Goal: Communication & Community: Ask a question

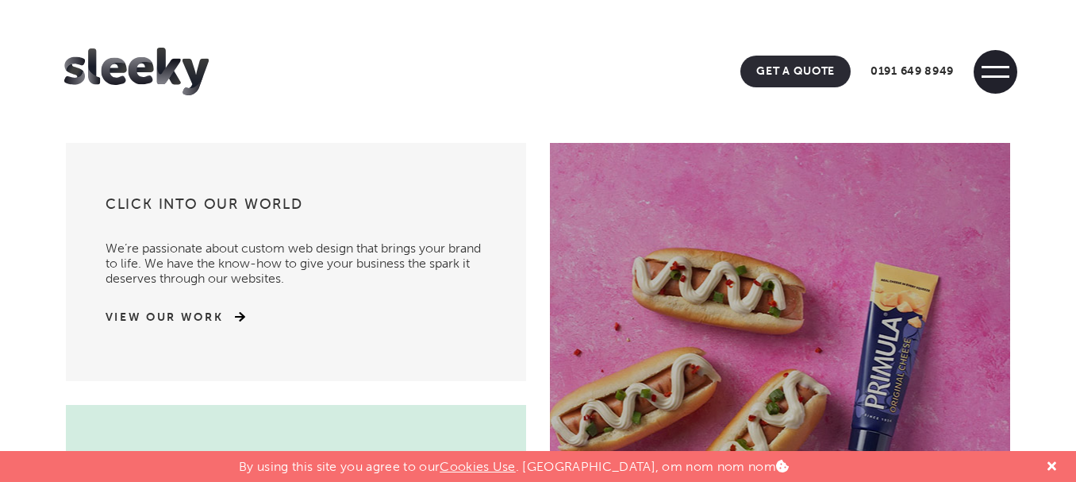
click at [995, 74] on span at bounding box center [996, 72] width 44 height 44
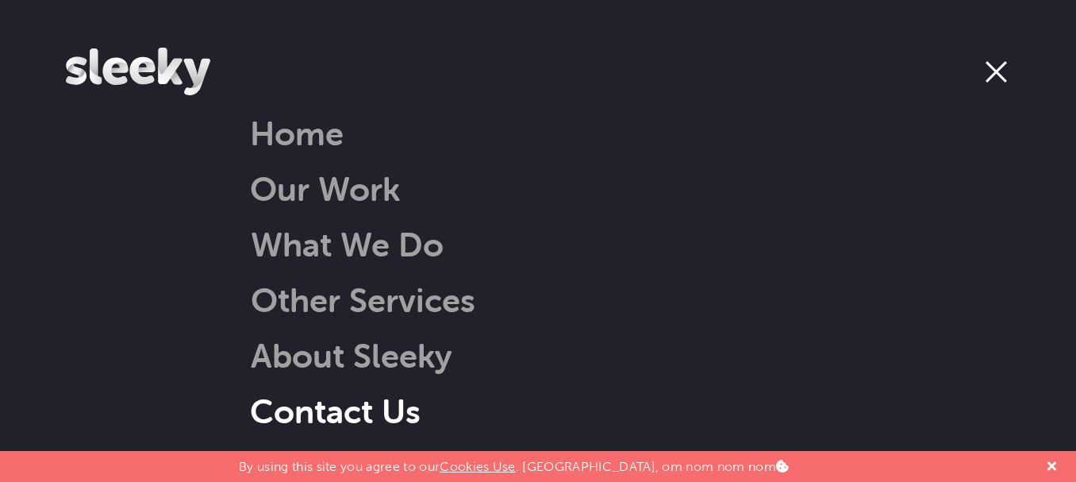
click at [367, 407] on link "Contact Us" at bounding box center [335, 410] width 171 height 40
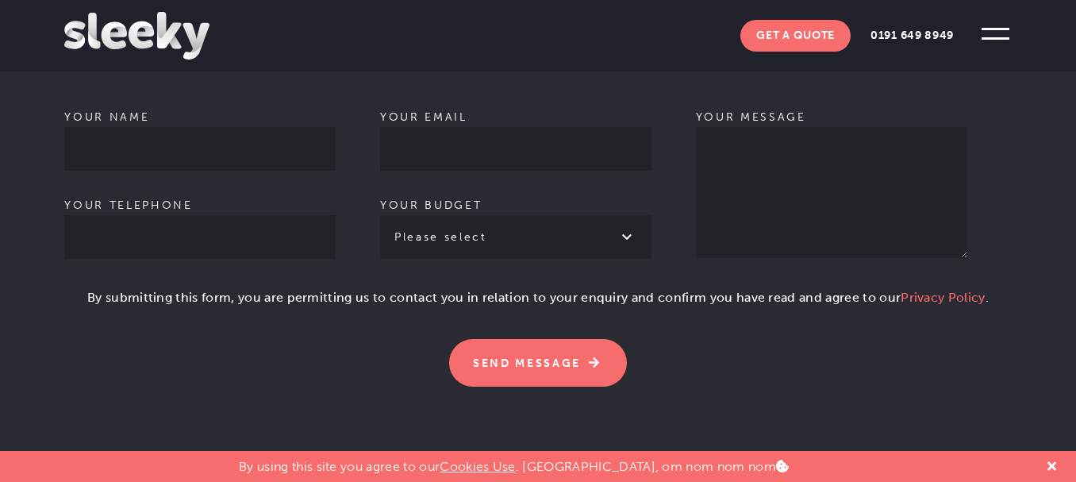
scroll to position [1111, 0]
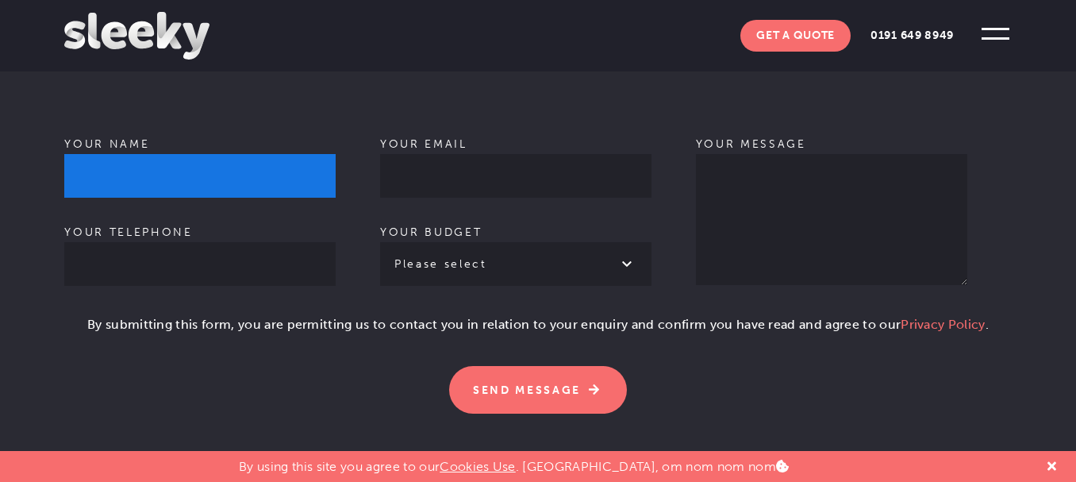
click at [225, 154] on input "Your name" at bounding box center [199, 176] width 271 height 44
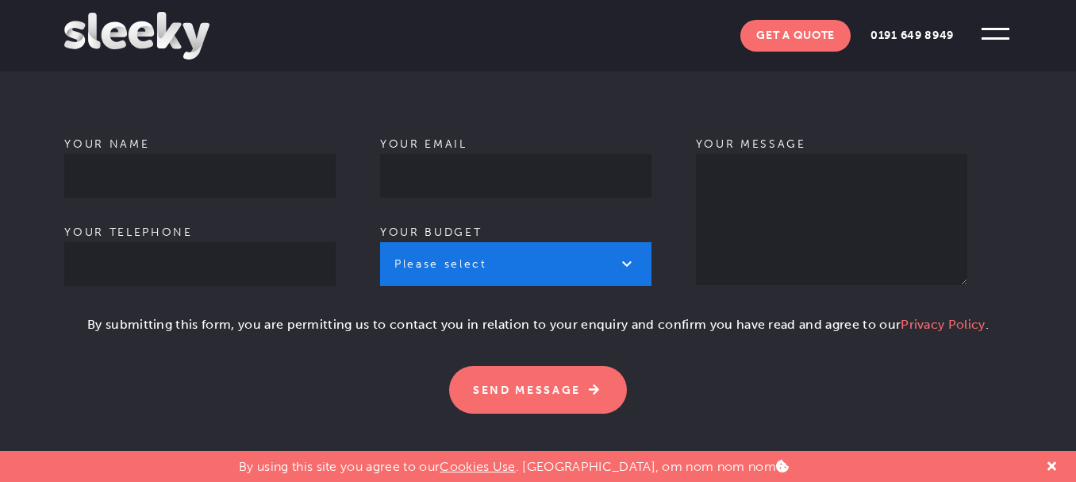
click at [552, 242] on select "Please select £1k - £2k £2k - £3k £3k - £4k £4k - £5k £5k - £10k More than £10k" at bounding box center [515, 264] width 271 height 44
select select "£1k - £2k"
click at [380, 242] on select "Please select £1k - £2k £2k - £3k £3k - £4k £4k - £5k £5k - £10k More than £10k" at bounding box center [515, 264] width 271 height 44
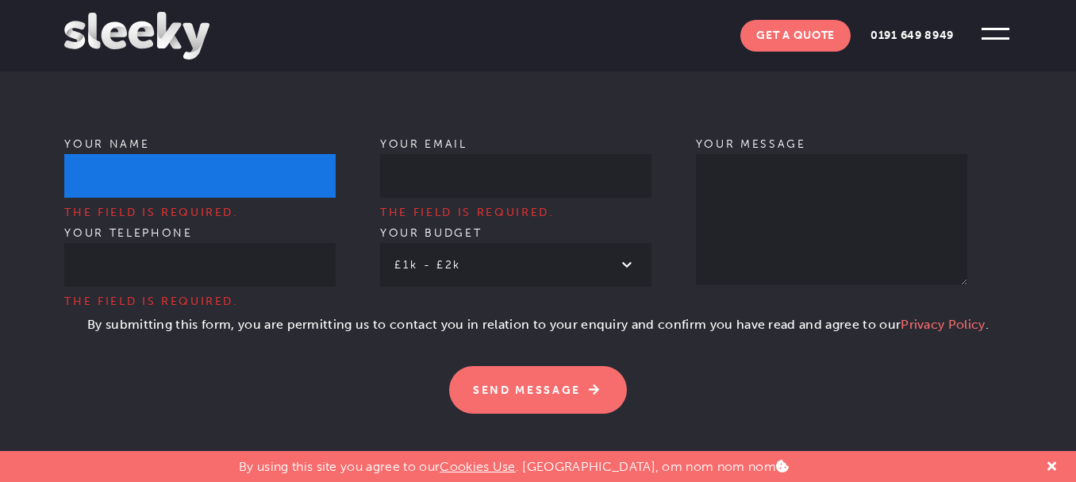
click at [217, 162] on input "Your name The field is required." at bounding box center [199, 176] width 271 height 44
type input "[PERSON_NAME]"
type input "08101876370"
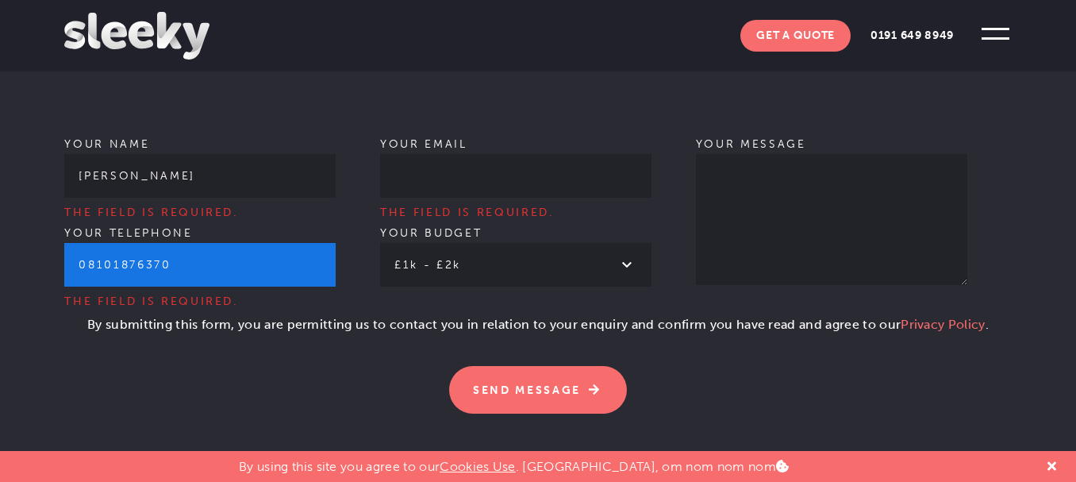
type input "[PERSON_NAME][EMAIL_ADDRESS][DOMAIN_NAME]"
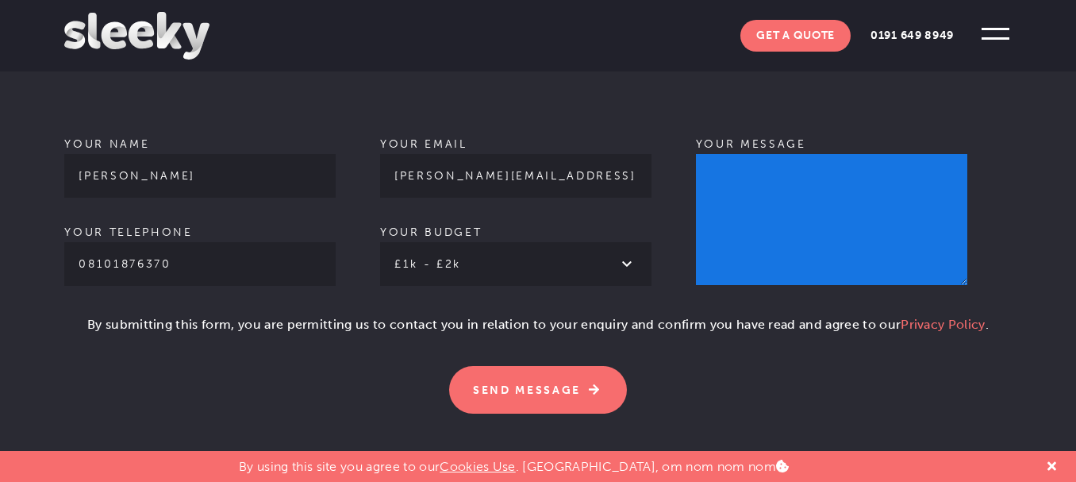
click at [791, 200] on textarea "Your message" at bounding box center [831, 219] width 271 height 131
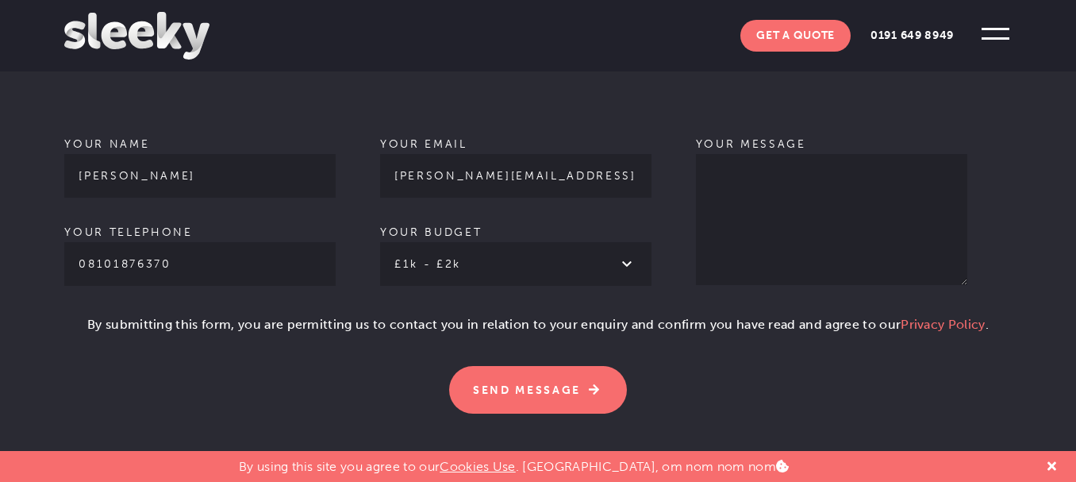
drag, startPoint x: 693, startPoint y: 229, endPoint x: 714, endPoint y: 229, distance: 21.4
click at [693, 229] on div "Your email [PERSON_NAME][EMAIL_ADDRESS][DOMAIN_NAME] Your budget Please select …" at bounding box center [538, 221] width 316 height 176
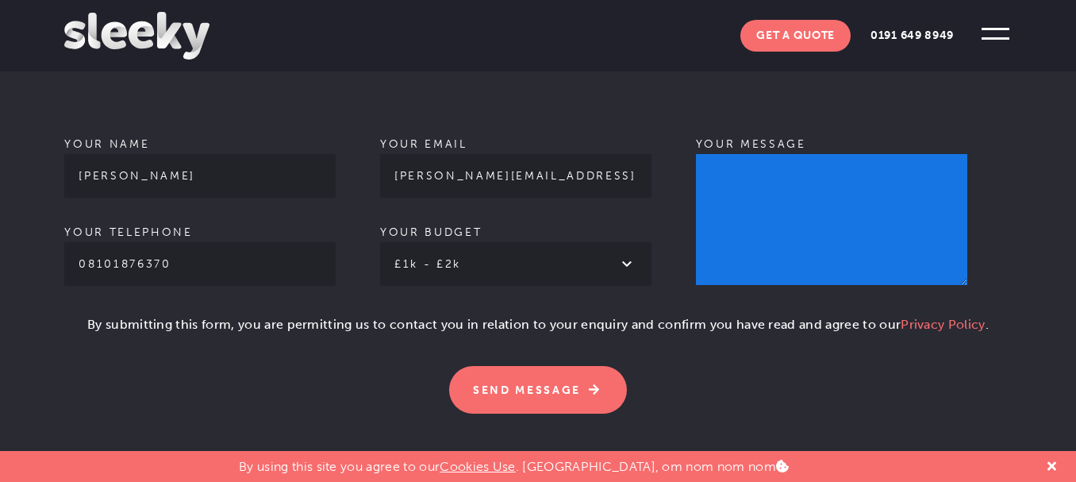
click at [726, 217] on textarea "Your message" at bounding box center [831, 219] width 271 height 131
paste textarea "Hi, I'm reaching out to ask if you are interested in link building, guest posti…"
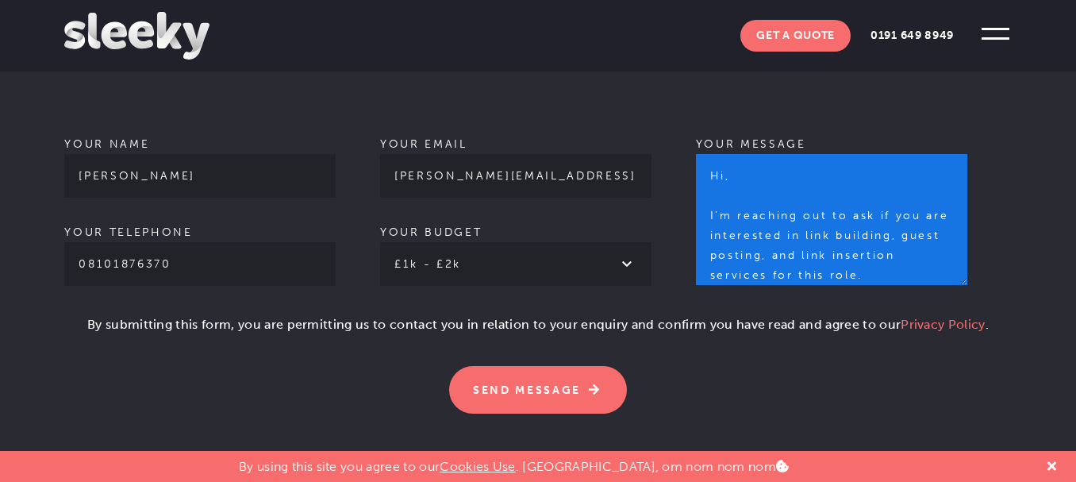
scroll to position [513, 0]
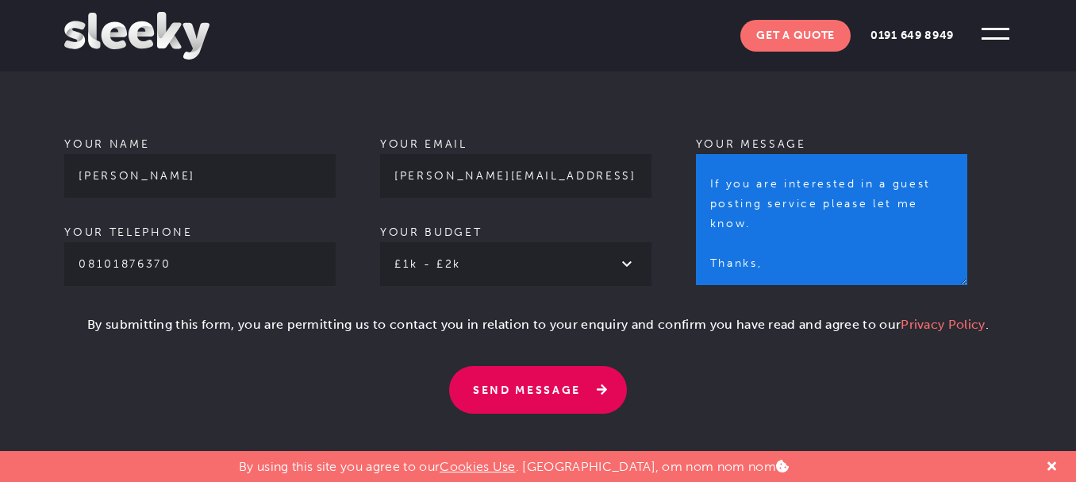
type textarea "Hi, I'm reaching out to ask if you are interested in link building, guest posti…"
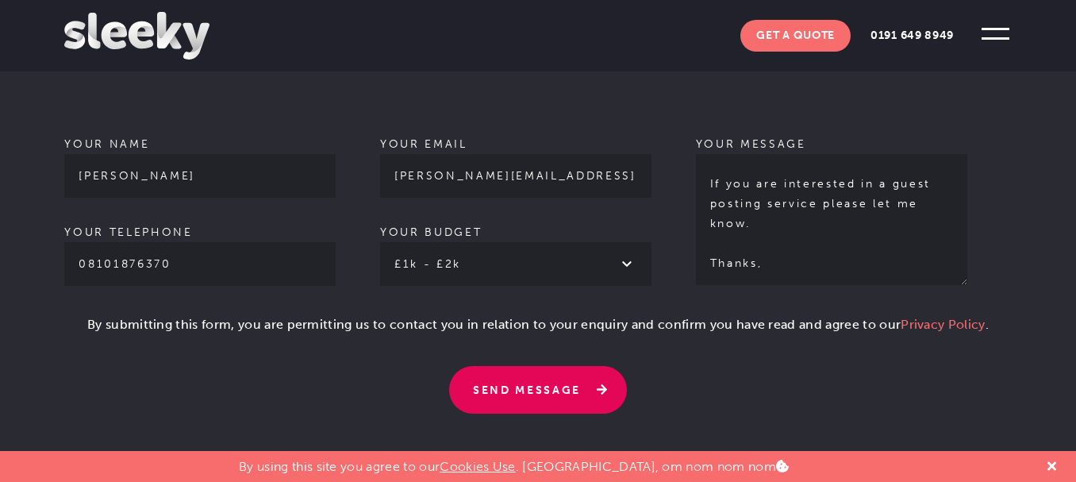
click at [541, 372] on input "Send Message" at bounding box center [538, 390] width 178 height 48
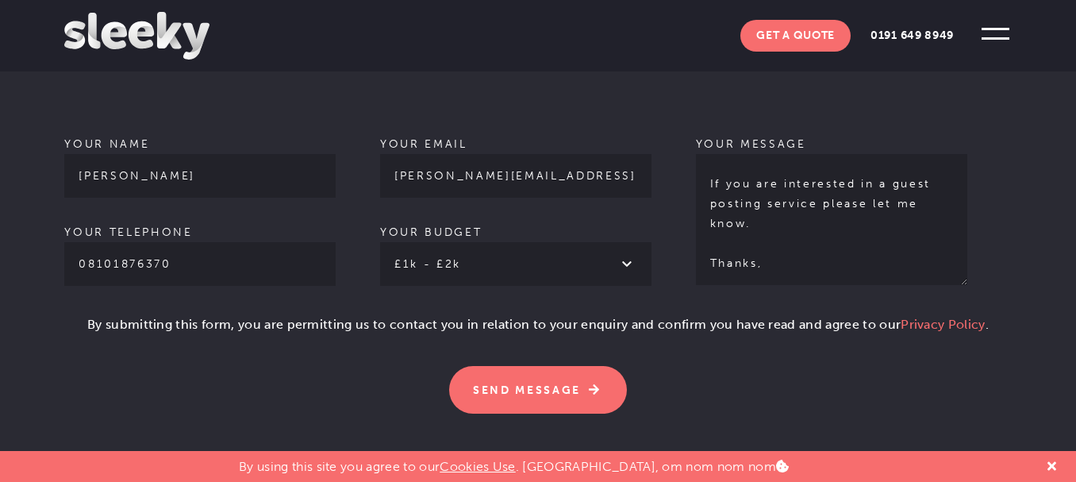
scroll to position [0, 0]
